Goal: Information Seeking & Learning: Stay updated

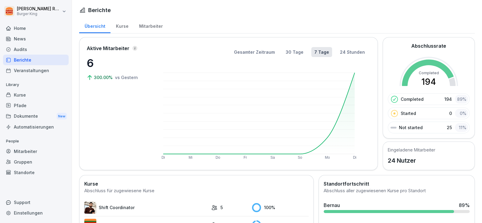
click at [154, 25] on div "Mitarbeiter" at bounding box center [151, 25] width 34 height 15
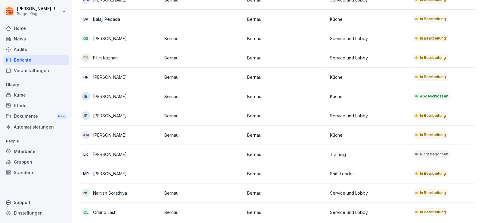
scroll to position [139, 0]
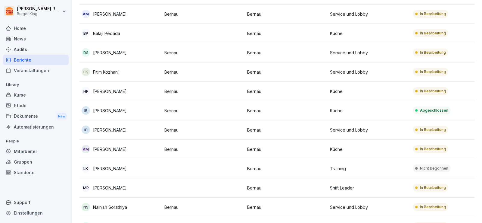
click at [113, 69] on p "Fitim Kozhani" at bounding box center [106, 72] width 26 height 6
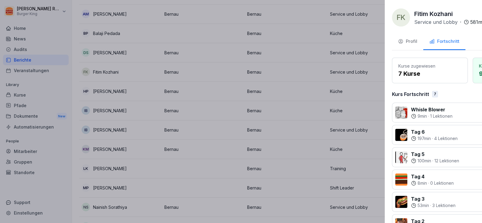
click at [112, 68] on div at bounding box center [241, 111] width 482 height 223
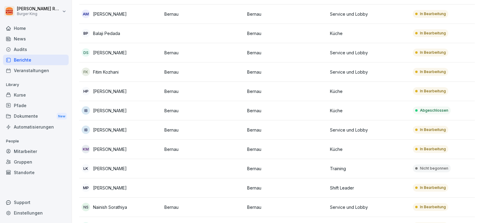
click at [111, 69] on p "Fitim Kozhani" at bounding box center [106, 72] width 26 height 6
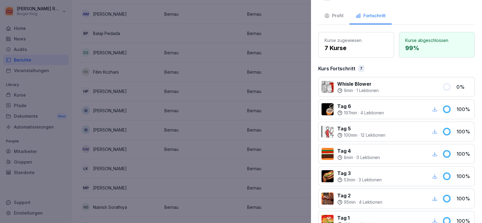
scroll to position [0, 0]
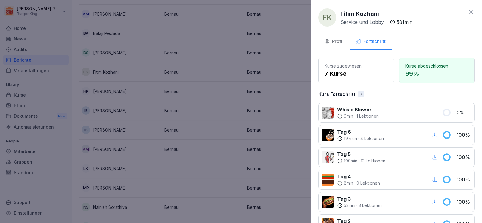
click at [342, 43] on div "Profil" at bounding box center [333, 41] width 19 height 7
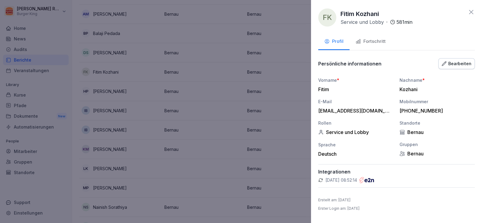
click at [457, 63] on div "Bearbeiten" at bounding box center [457, 63] width 30 height 7
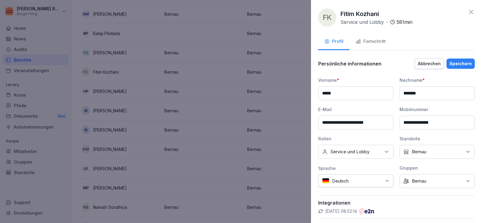
click at [282, 79] on div at bounding box center [241, 111] width 482 height 223
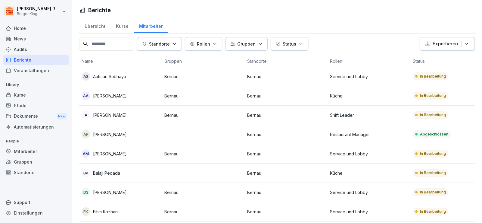
click at [108, 210] on p "Fitim Kozhani" at bounding box center [106, 211] width 26 height 6
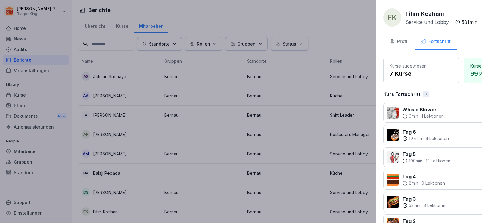
click at [115, 101] on div at bounding box center [241, 111] width 482 height 223
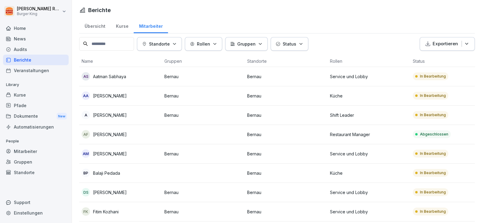
click at [30, 59] on div "Berichte" at bounding box center [36, 60] width 66 height 11
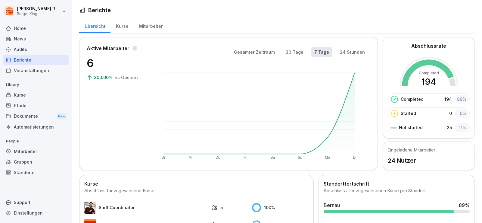
click at [25, 39] on div "News" at bounding box center [36, 38] width 66 height 11
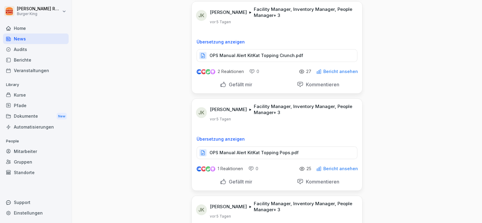
scroll to position [693, 0]
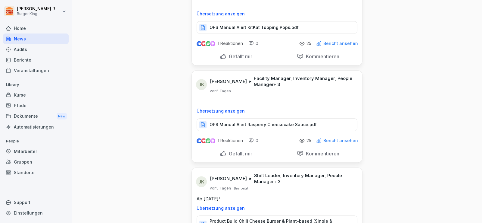
scroll to position [813, 0]
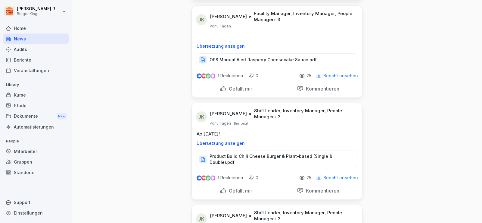
click at [32, 28] on div "Home" at bounding box center [36, 28] width 66 height 11
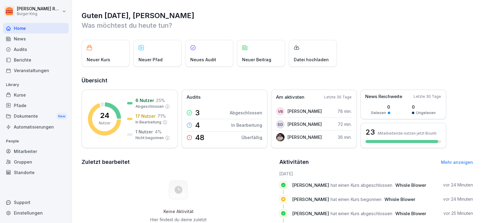
click at [283, 79] on h2 "Übersicht" at bounding box center [278, 80] width 392 height 8
click at [27, 41] on div "News" at bounding box center [36, 38] width 66 height 11
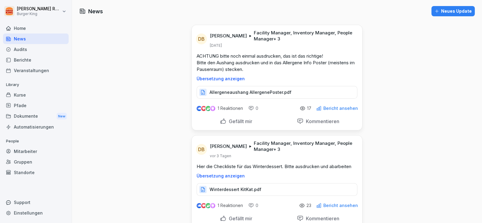
click at [249, 66] on p "ACHTUNG bitte noch einmal ausdrucken, das ist das richtige! Bitte den Aushang a…" at bounding box center [277, 63] width 161 height 20
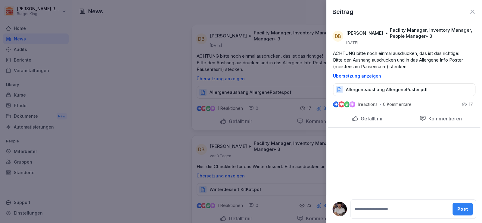
click at [253, 65] on div at bounding box center [241, 111] width 482 height 223
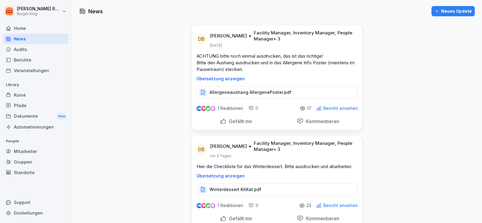
click at [234, 89] on p "Allergeneaushang AllergenePoster.pdf" at bounding box center [251, 92] width 82 height 6
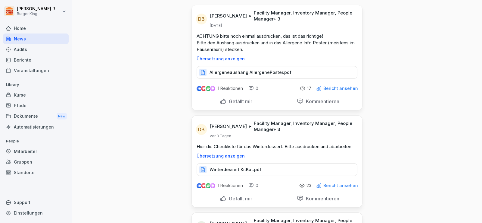
scroll to position [30, 0]
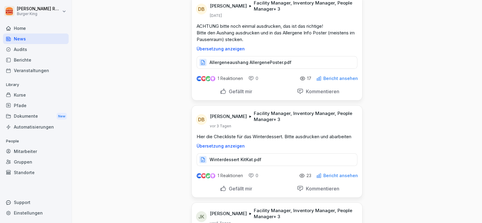
click at [223, 81] on div "1 Reaktionen" at bounding box center [219, 78] width 47 height 7
click at [342, 80] on p "Bericht ansehen" at bounding box center [340, 78] width 35 height 5
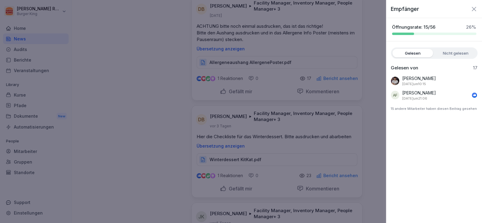
click at [342, 80] on div at bounding box center [241, 111] width 482 height 223
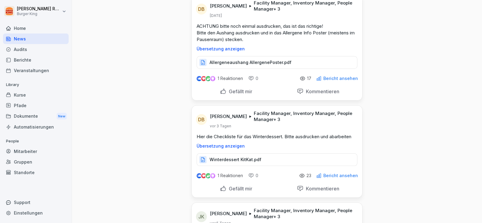
scroll to position [60, 0]
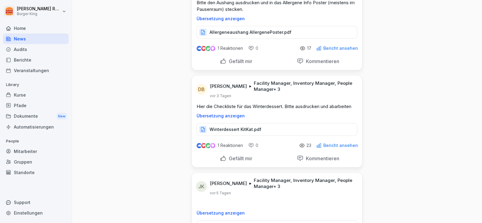
click at [256, 106] on p "Hier die Checkliste für das Winterdessert. Bitte ausdrucken und abarbeiten" at bounding box center [277, 106] width 161 height 7
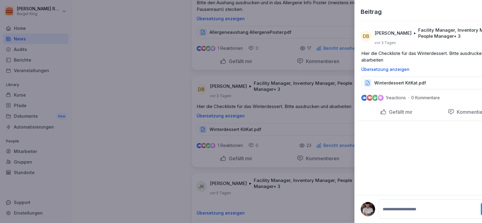
click at [256, 106] on div at bounding box center [241, 111] width 482 height 223
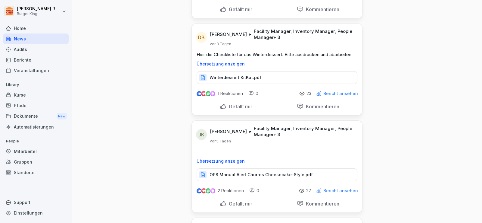
scroll to position [150, 0]
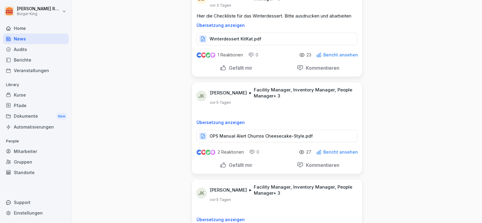
click at [260, 117] on div "Übersetzung anzeigen" at bounding box center [277, 117] width 170 height 15
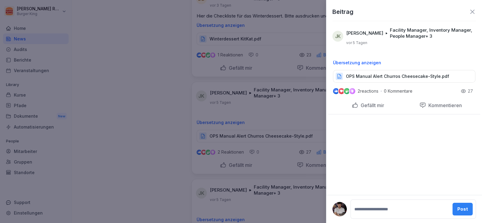
click at [261, 80] on div at bounding box center [241, 111] width 482 height 223
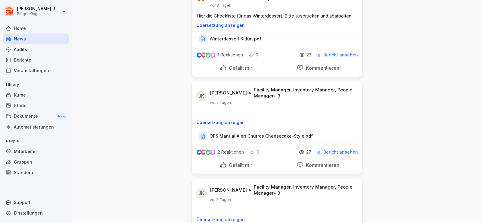
click at [38, 27] on div "Home" at bounding box center [36, 28] width 66 height 11
